Goal: Task Accomplishment & Management: Complete application form

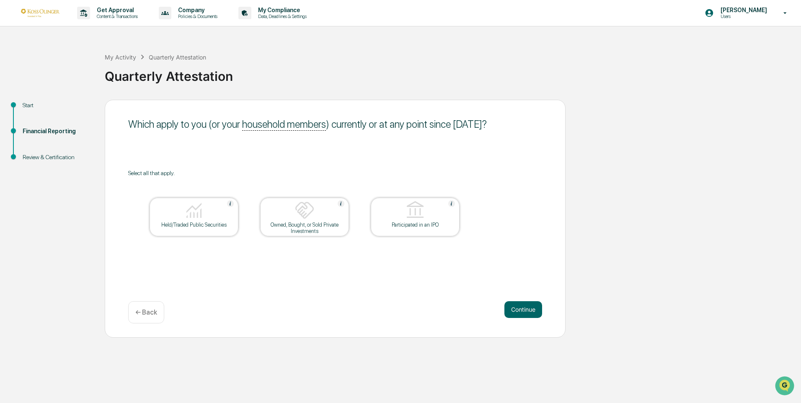
click at [208, 214] on div at bounding box center [194, 210] width 84 height 21
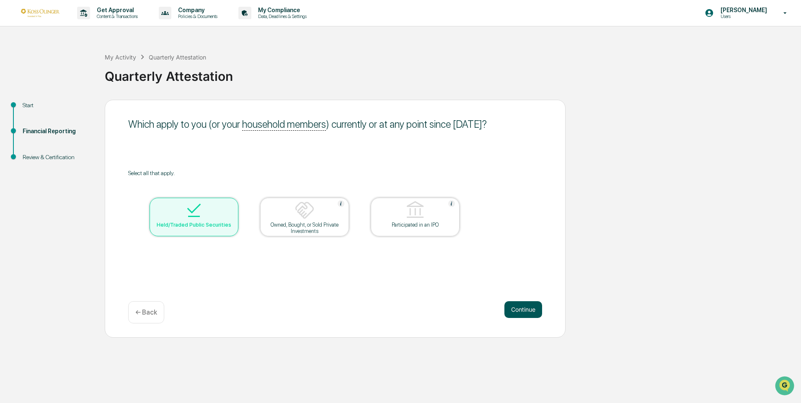
click at [521, 306] on button "Continue" at bounding box center [523, 309] width 38 height 17
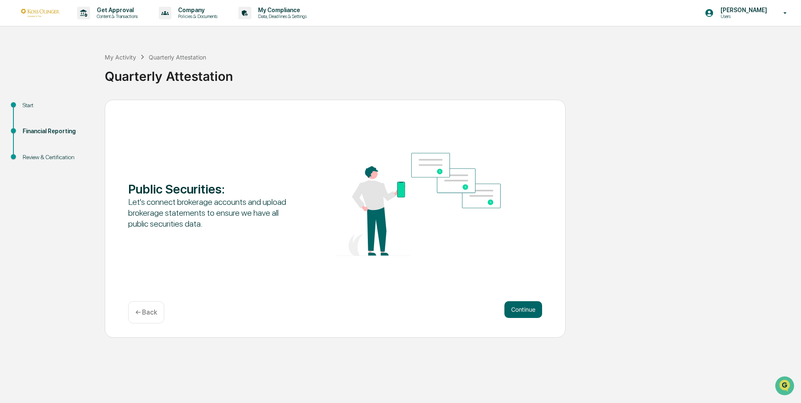
click at [521, 306] on button "Continue" at bounding box center [523, 309] width 38 height 17
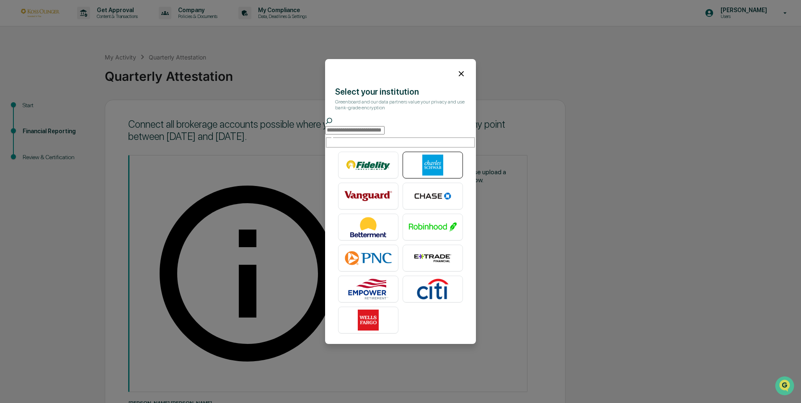
click at [431, 158] on img at bounding box center [433, 165] width 48 height 21
click at [416, 160] on img at bounding box center [433, 165] width 48 height 21
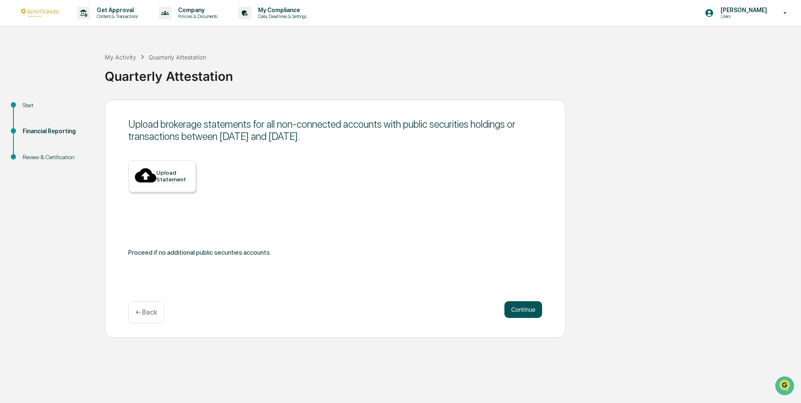
click at [515, 313] on button "Continue" at bounding box center [523, 309] width 38 height 17
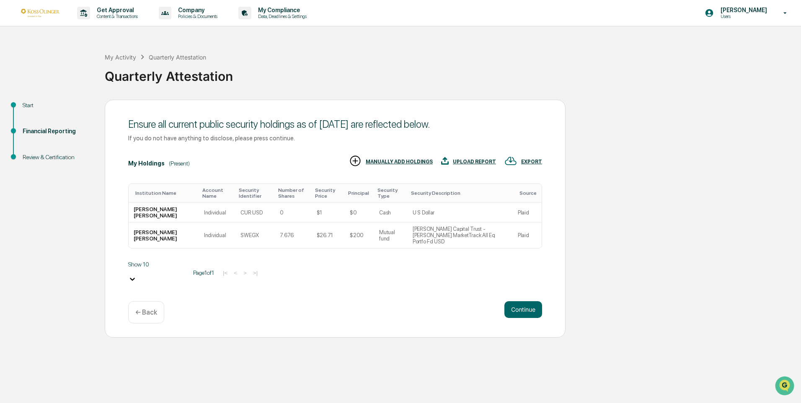
click at [515, 313] on button "Continue" at bounding box center [523, 309] width 38 height 17
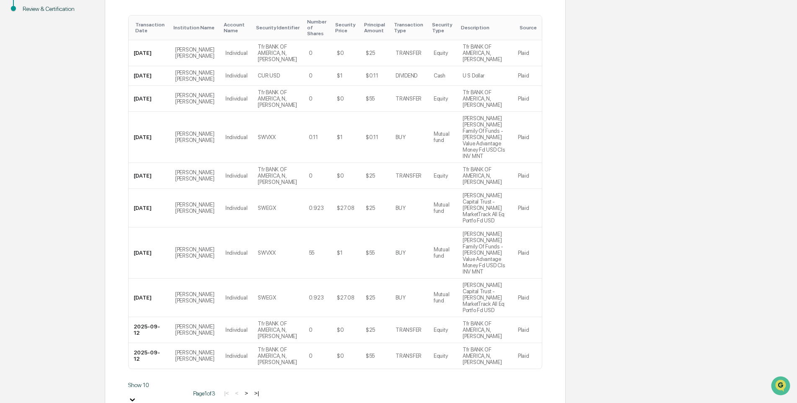
scroll to position [162, 0]
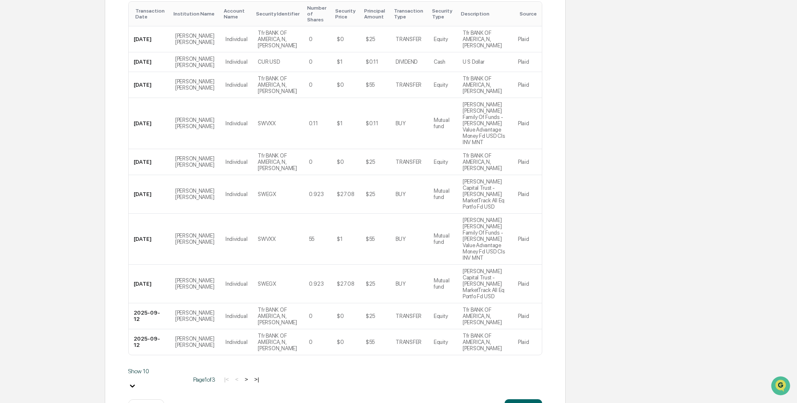
click at [242, 376] on button ">" at bounding box center [246, 379] width 8 height 7
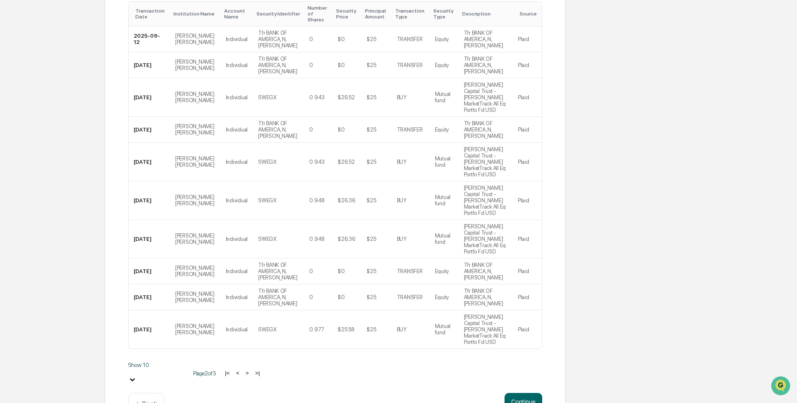
scroll to position [124, 0]
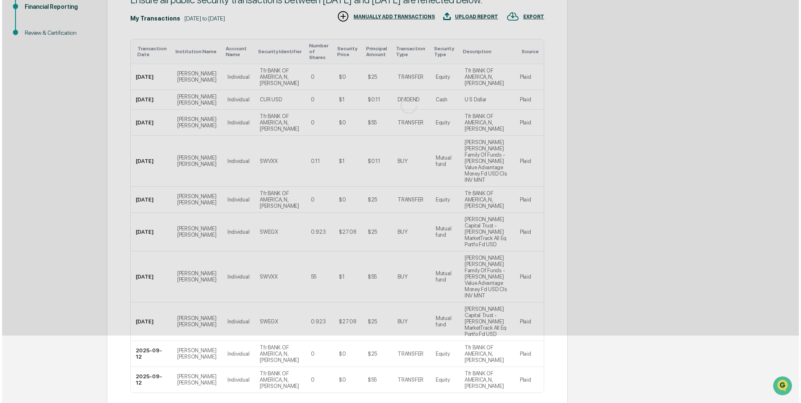
scroll to position [0, 0]
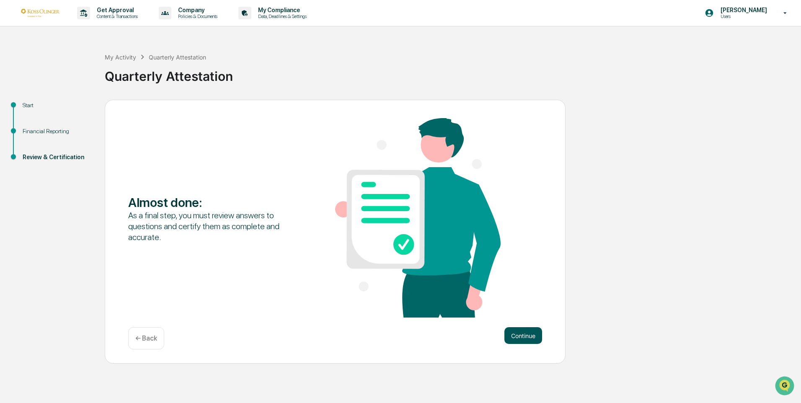
click at [529, 340] on button "Continue" at bounding box center [523, 335] width 38 height 17
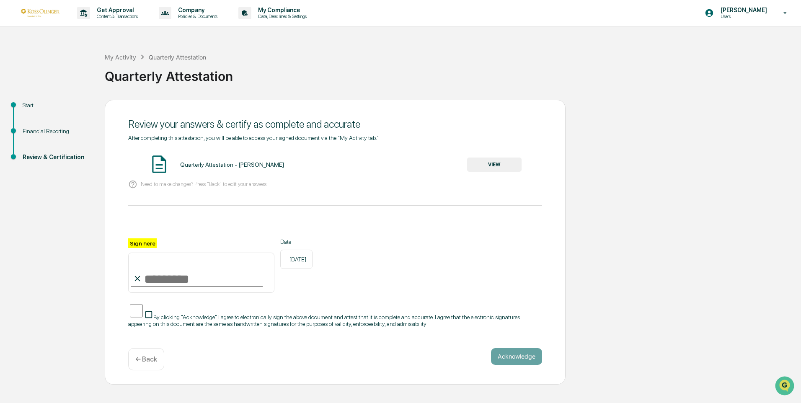
click at [187, 283] on input "Sign here" at bounding box center [201, 273] width 146 height 40
type input "**********"
click at [519, 353] on button "Acknowledge" at bounding box center [516, 356] width 51 height 17
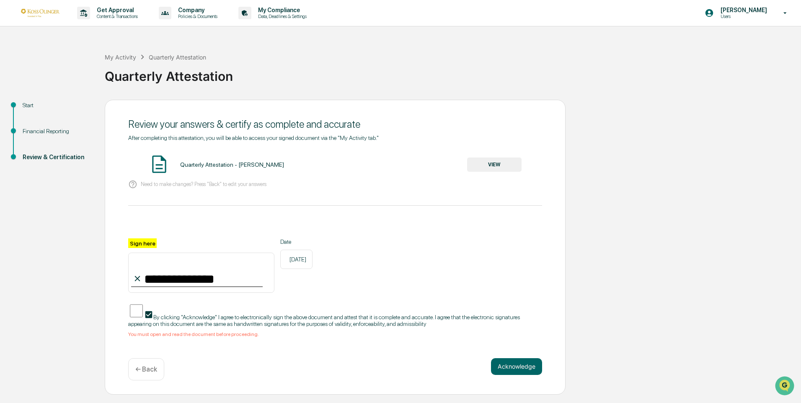
click at [495, 162] on button "VIEW" at bounding box center [494, 164] width 54 height 14
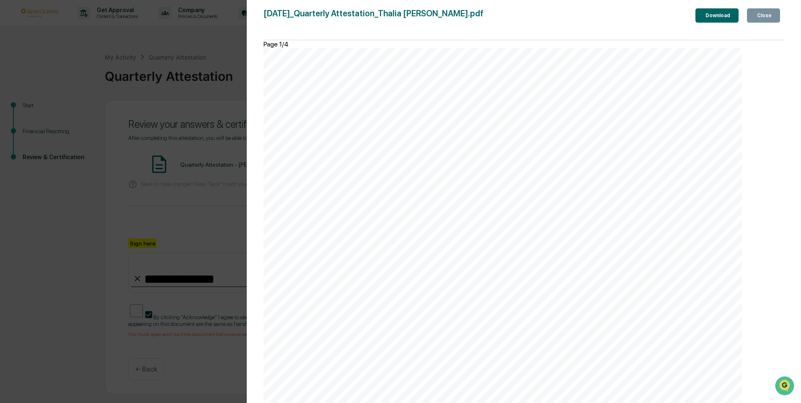
scroll to position [2449, 0]
drag, startPoint x: 732, startPoint y: 368, endPoint x: 728, endPoint y: 31, distance: 336.7
click at [760, 16] on div "Close" at bounding box center [763, 16] width 16 height 6
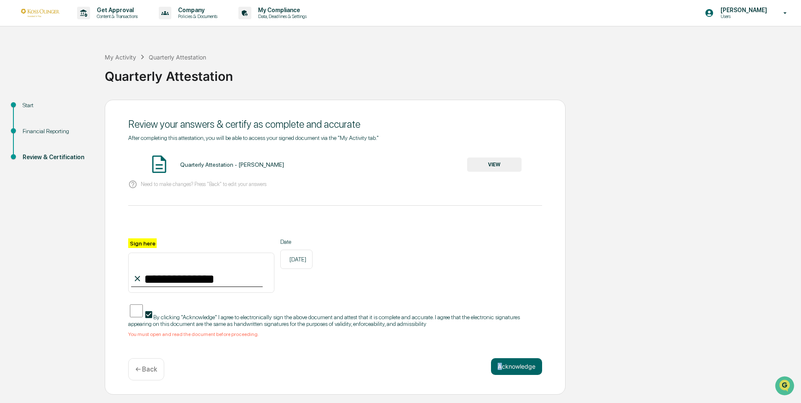
click at [500, 351] on div "**********" at bounding box center [335, 247] width 461 height 295
click at [502, 360] on button "Acknowledge" at bounding box center [516, 366] width 51 height 17
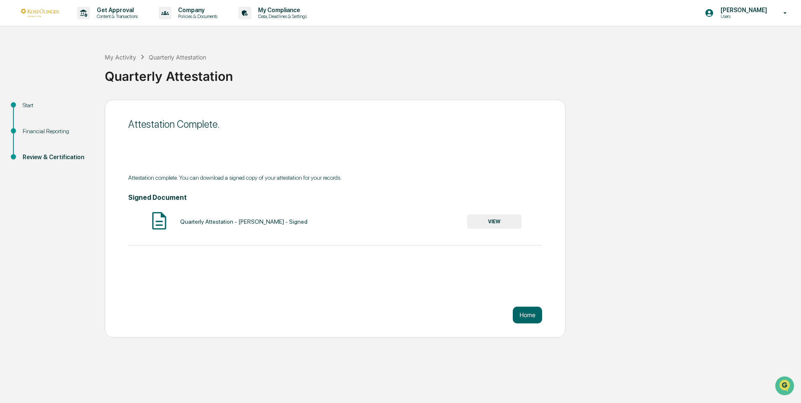
click at [703, 348] on div "Get Approval Content & Transactions Company Policies & Documents My Compliance …" at bounding box center [400, 201] width 801 height 403
click at [502, 224] on button "VIEW" at bounding box center [494, 221] width 54 height 14
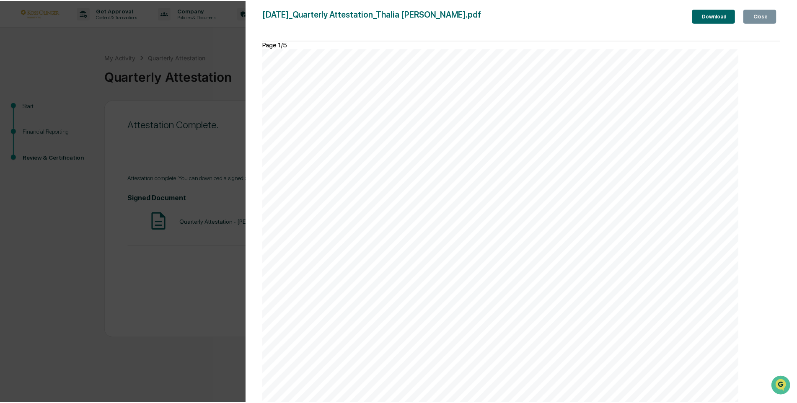
scroll to position [0, 0]
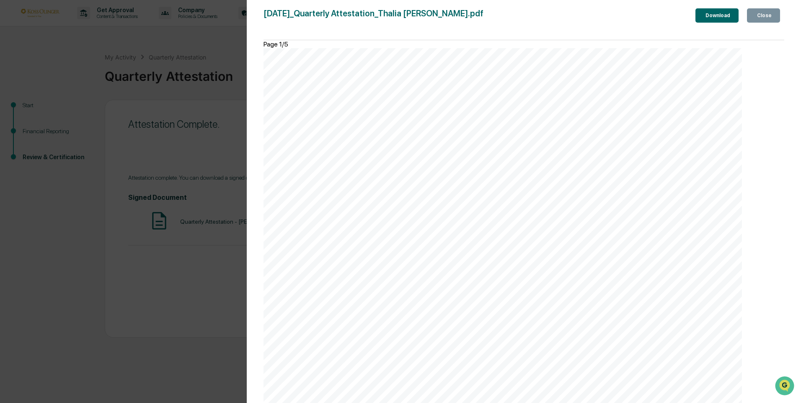
click at [768, 18] on div "Close" at bounding box center [763, 16] width 16 height 6
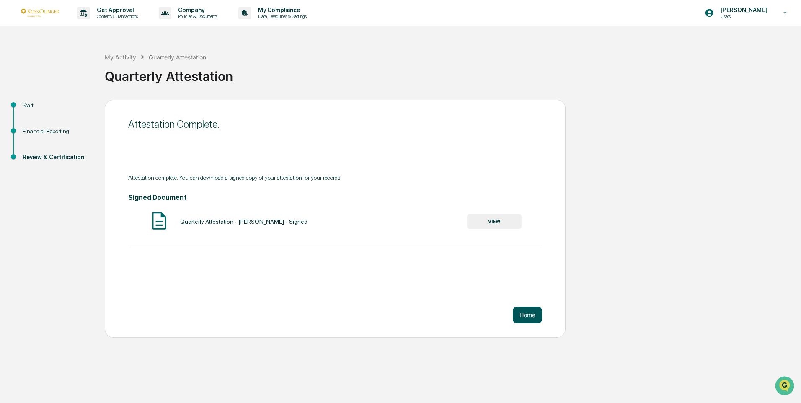
click at [529, 307] on button "Home" at bounding box center [527, 315] width 29 height 17
